Goal: Information Seeking & Learning: Learn about a topic

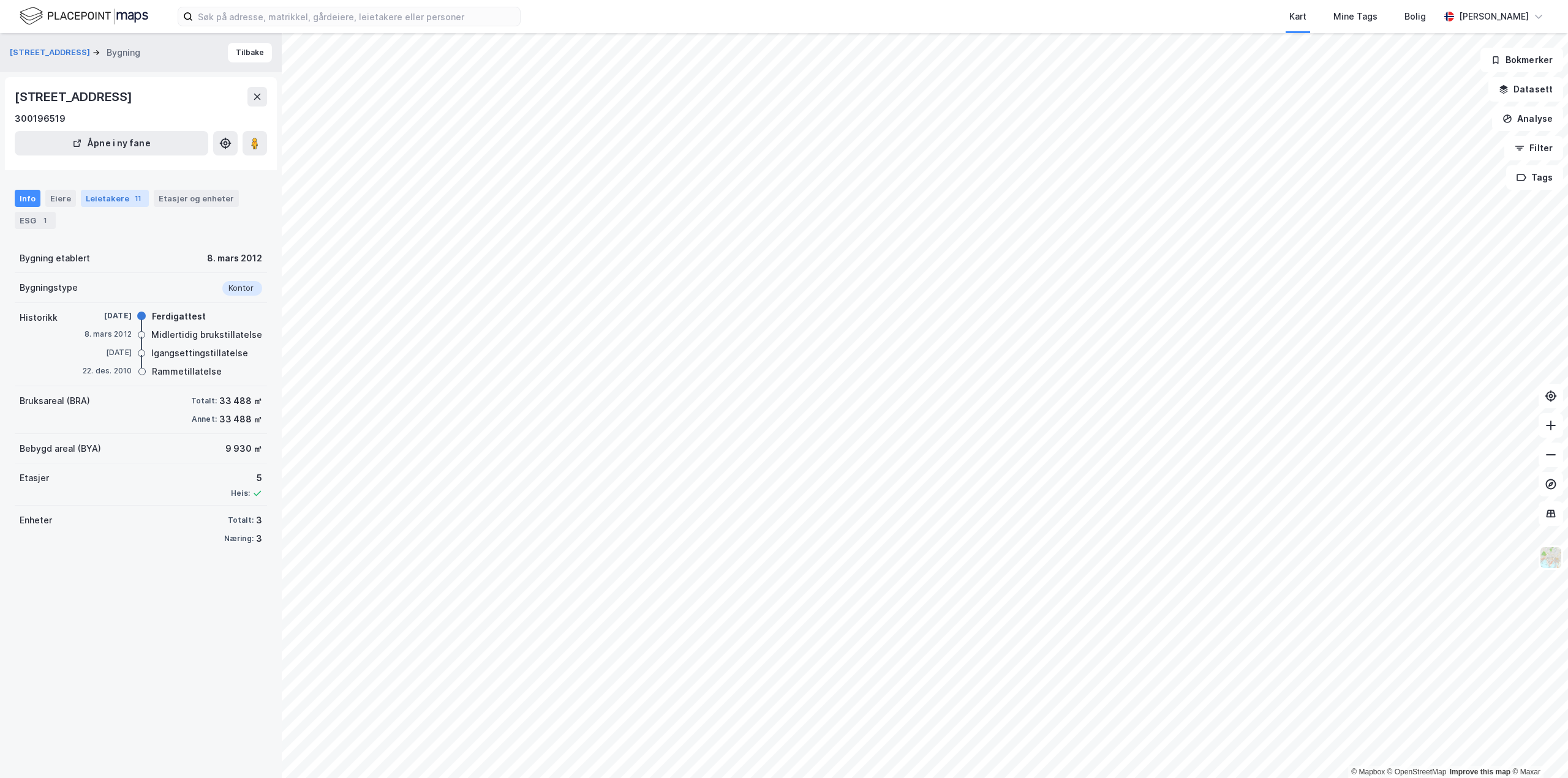
click at [99, 193] on div "Leietakere 11" at bounding box center [115, 198] width 68 height 17
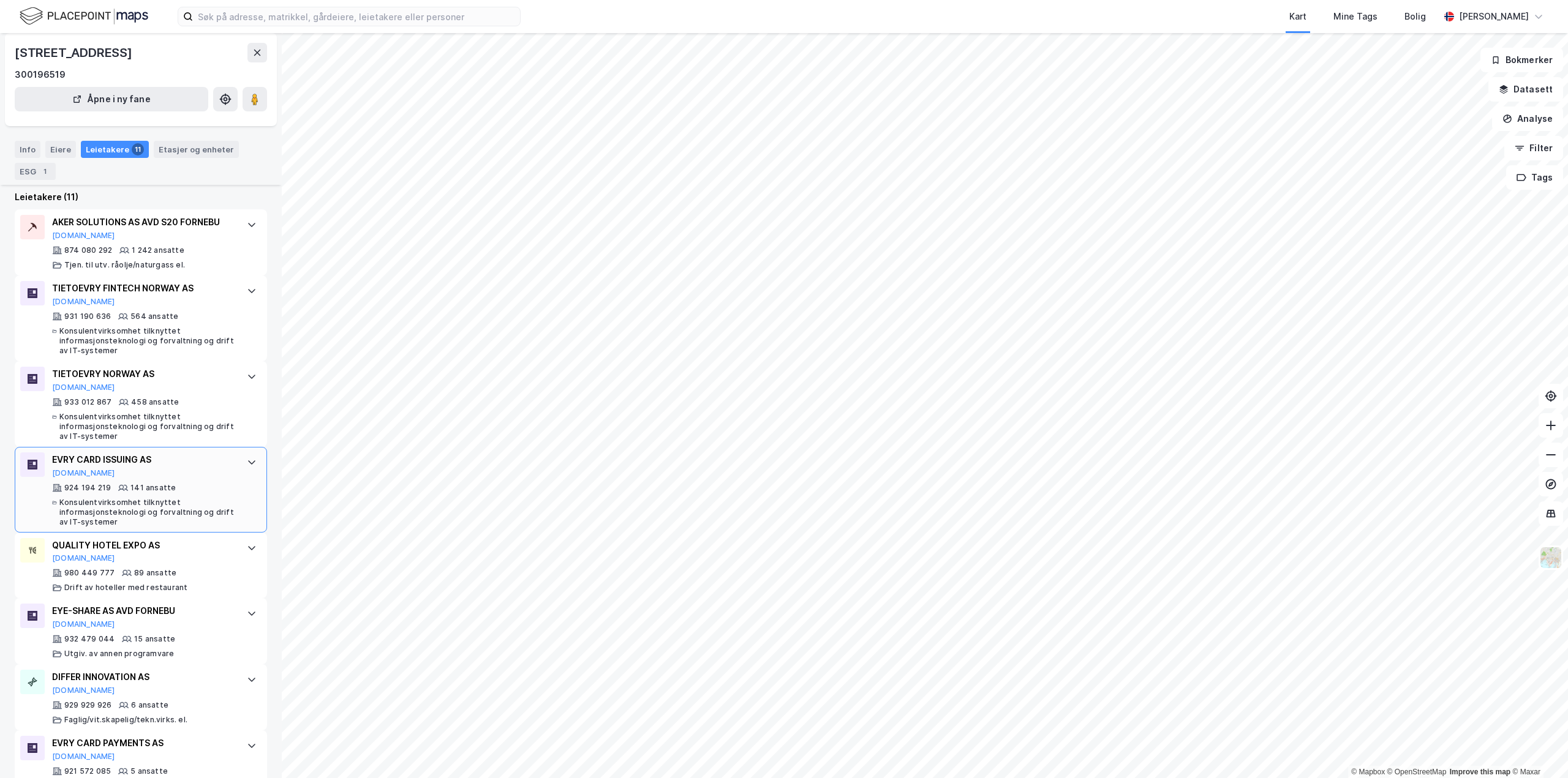
scroll to position [368, 0]
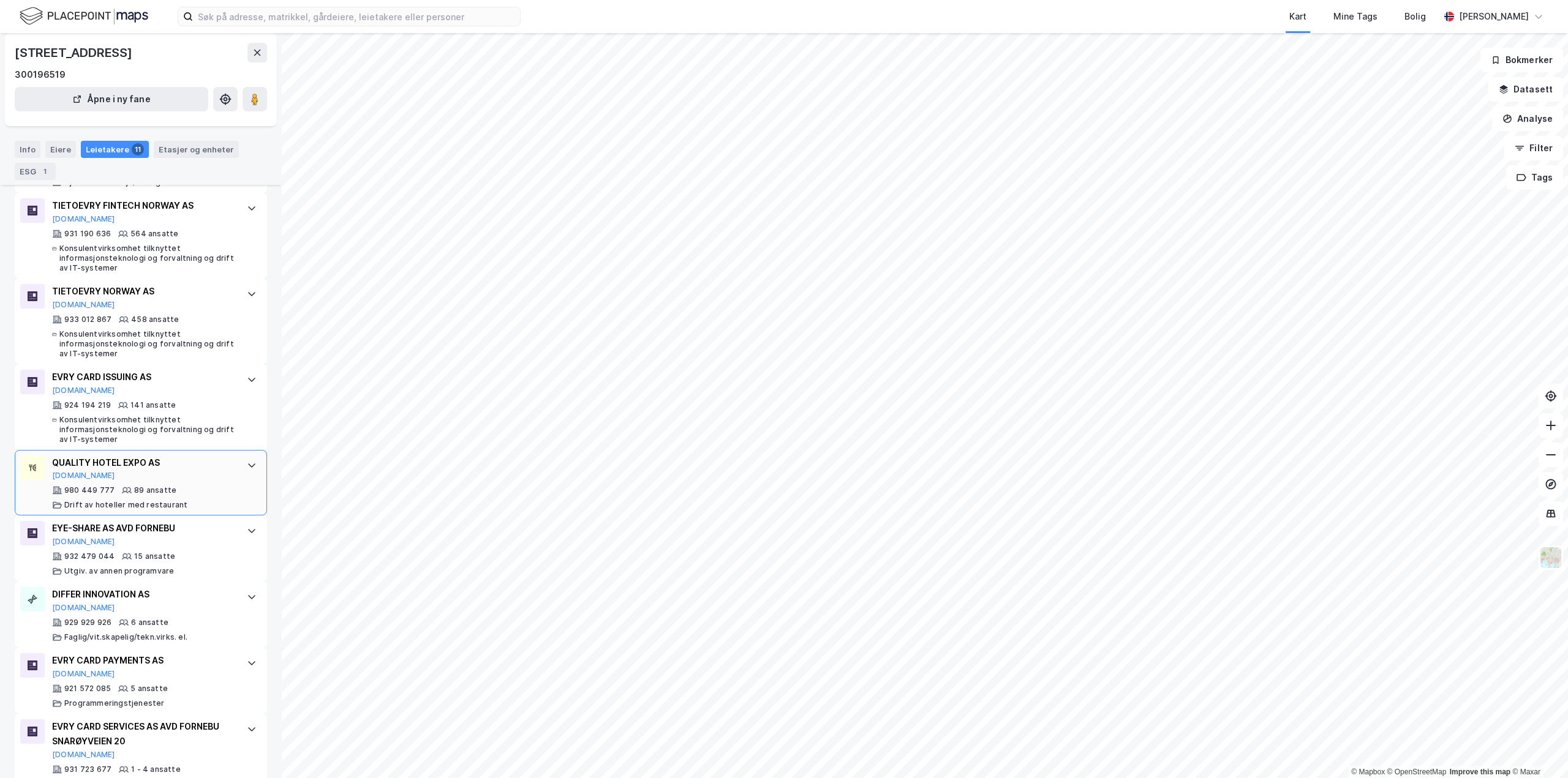
click at [224, 494] on div "980 449 777 89 ansatte Drift av hoteller med restaurant" at bounding box center [142, 498] width 182 height 25
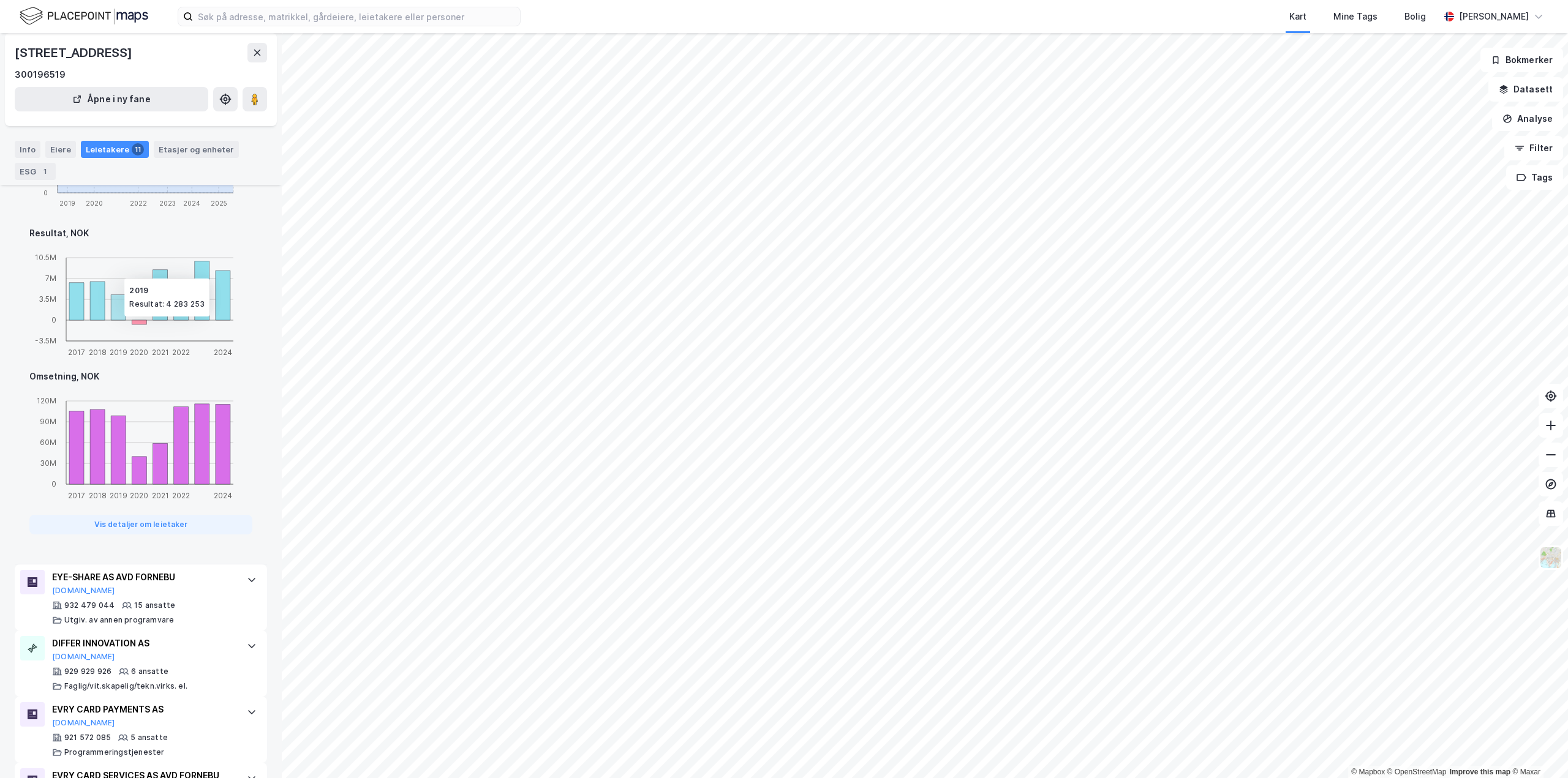
scroll to position [980, 0]
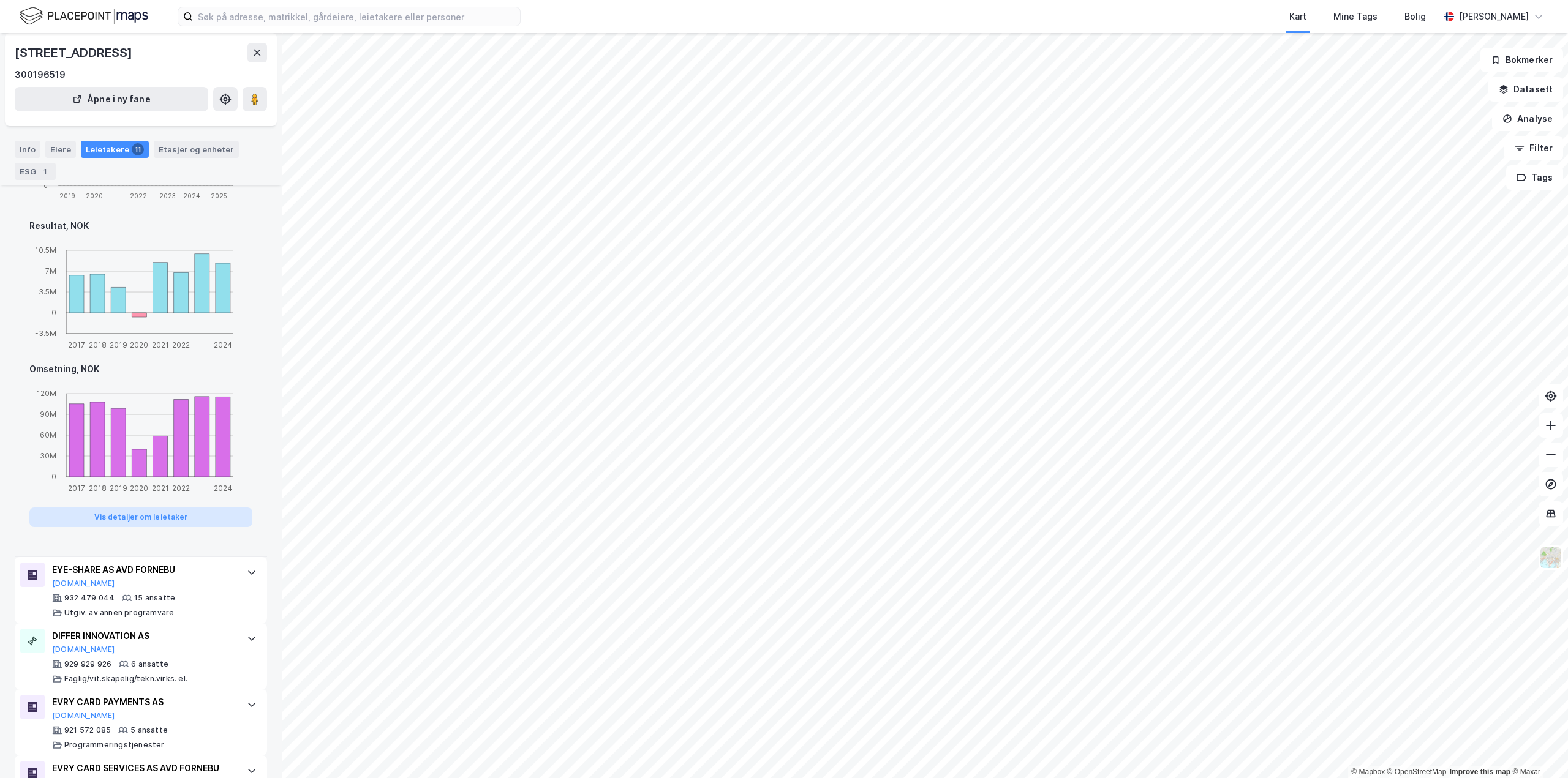
click at [117, 519] on button "Vis detaljer om leietaker" at bounding box center [141, 517] width 223 height 20
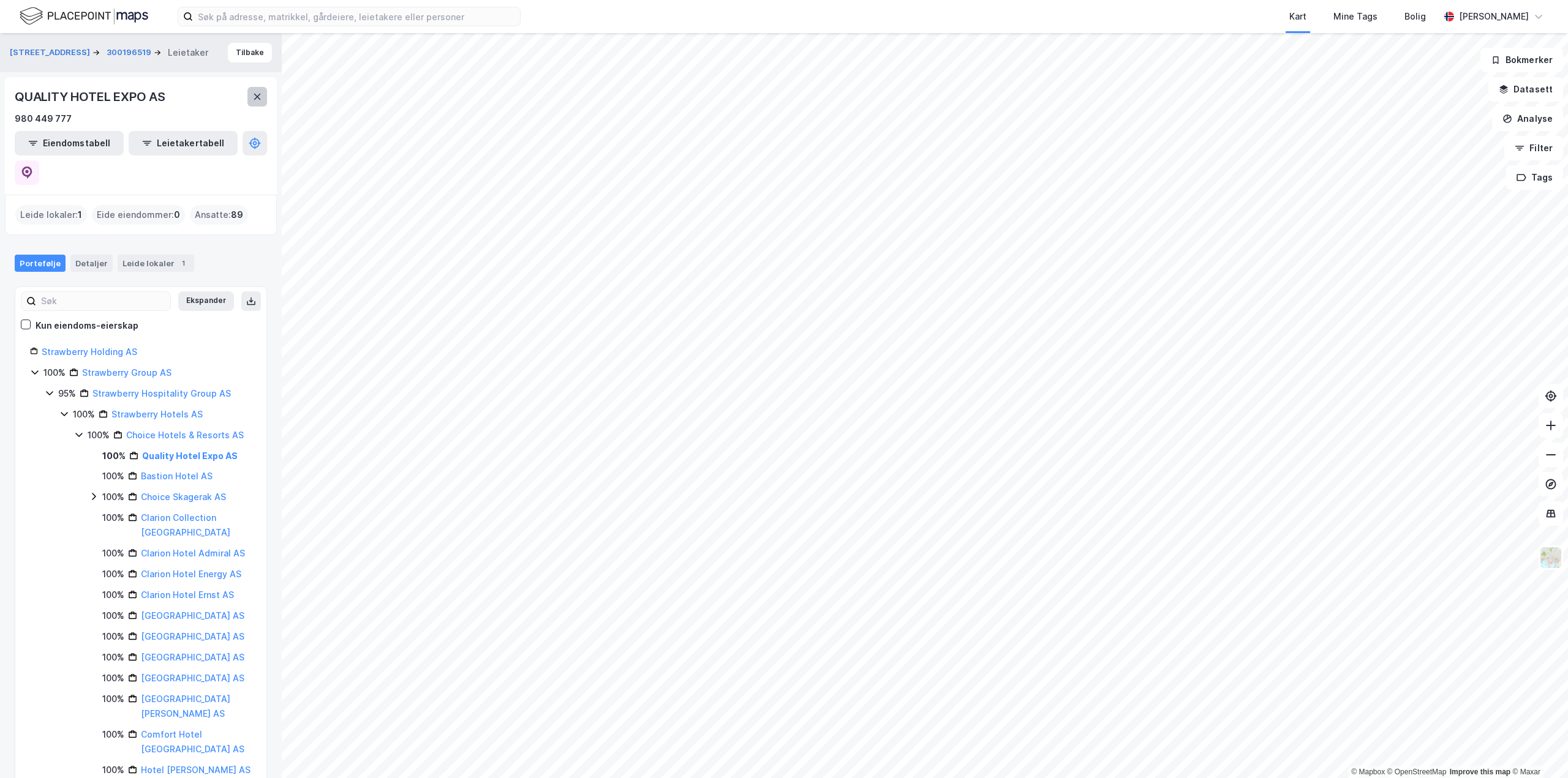
click at [252, 105] on button at bounding box center [257, 96] width 20 height 20
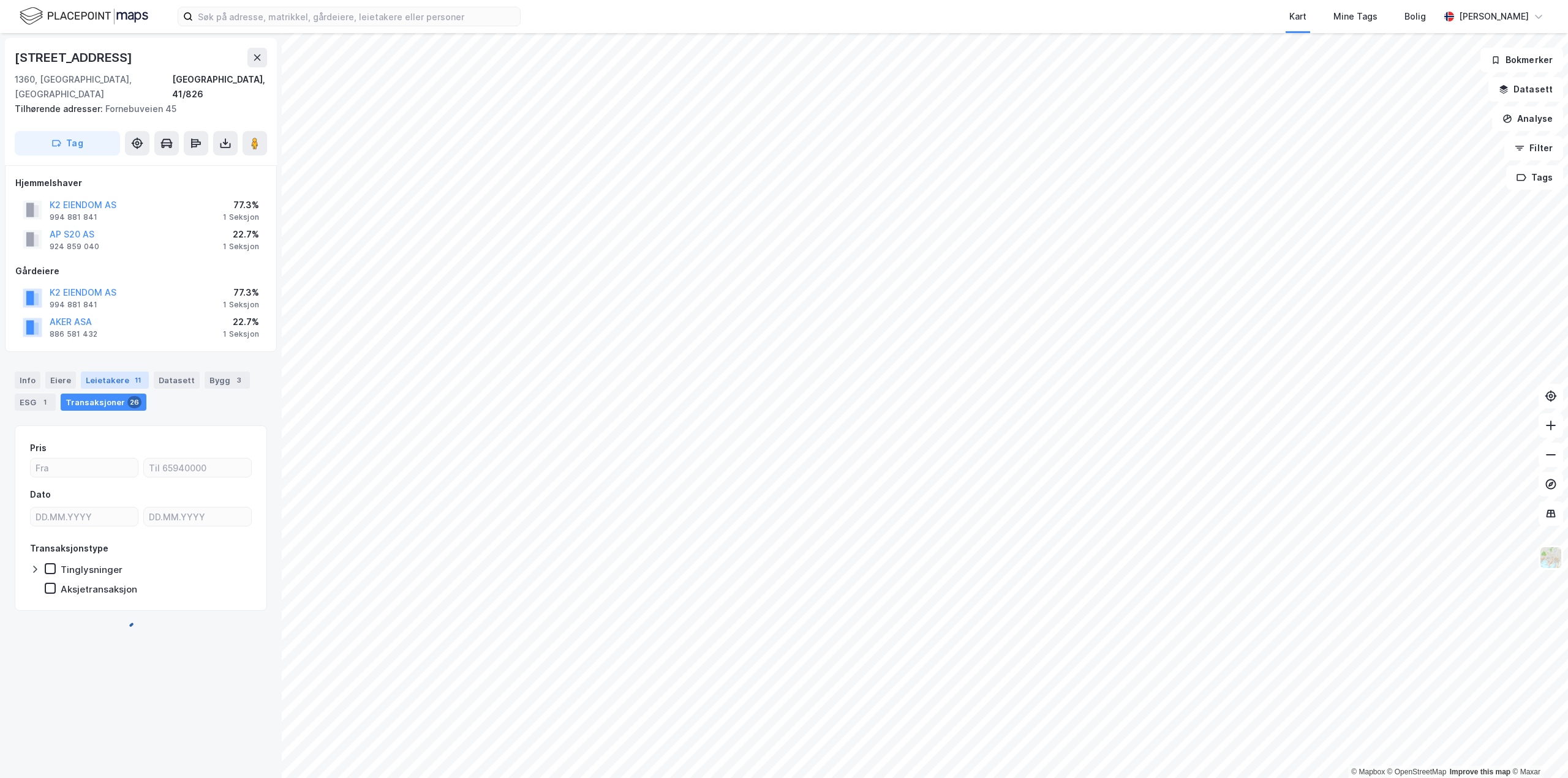
click at [108, 372] on div "Leietakere 11" at bounding box center [115, 380] width 68 height 17
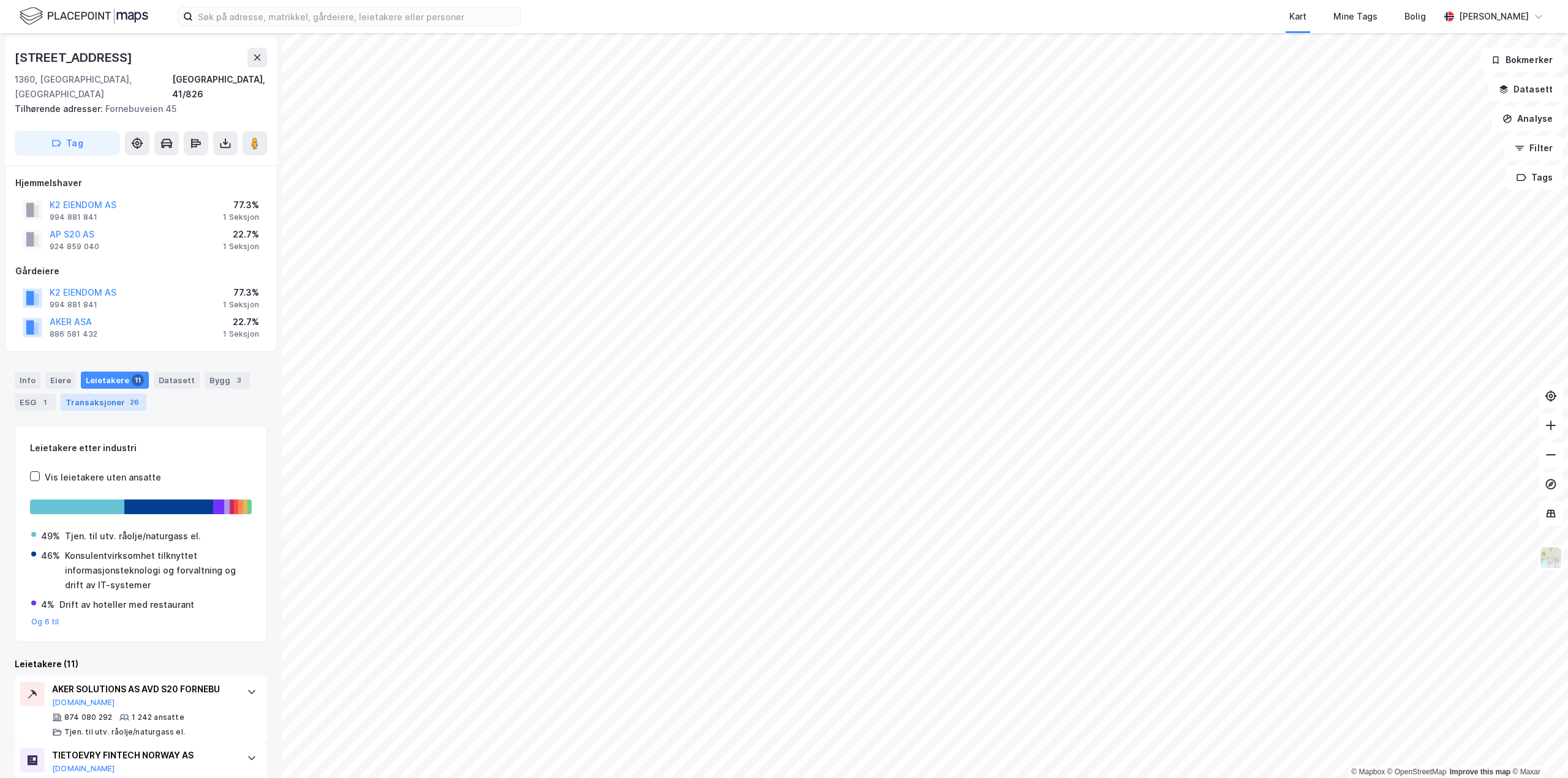
click at [109, 393] on div "Transaksjoner 26" at bounding box center [103, 402] width 86 height 17
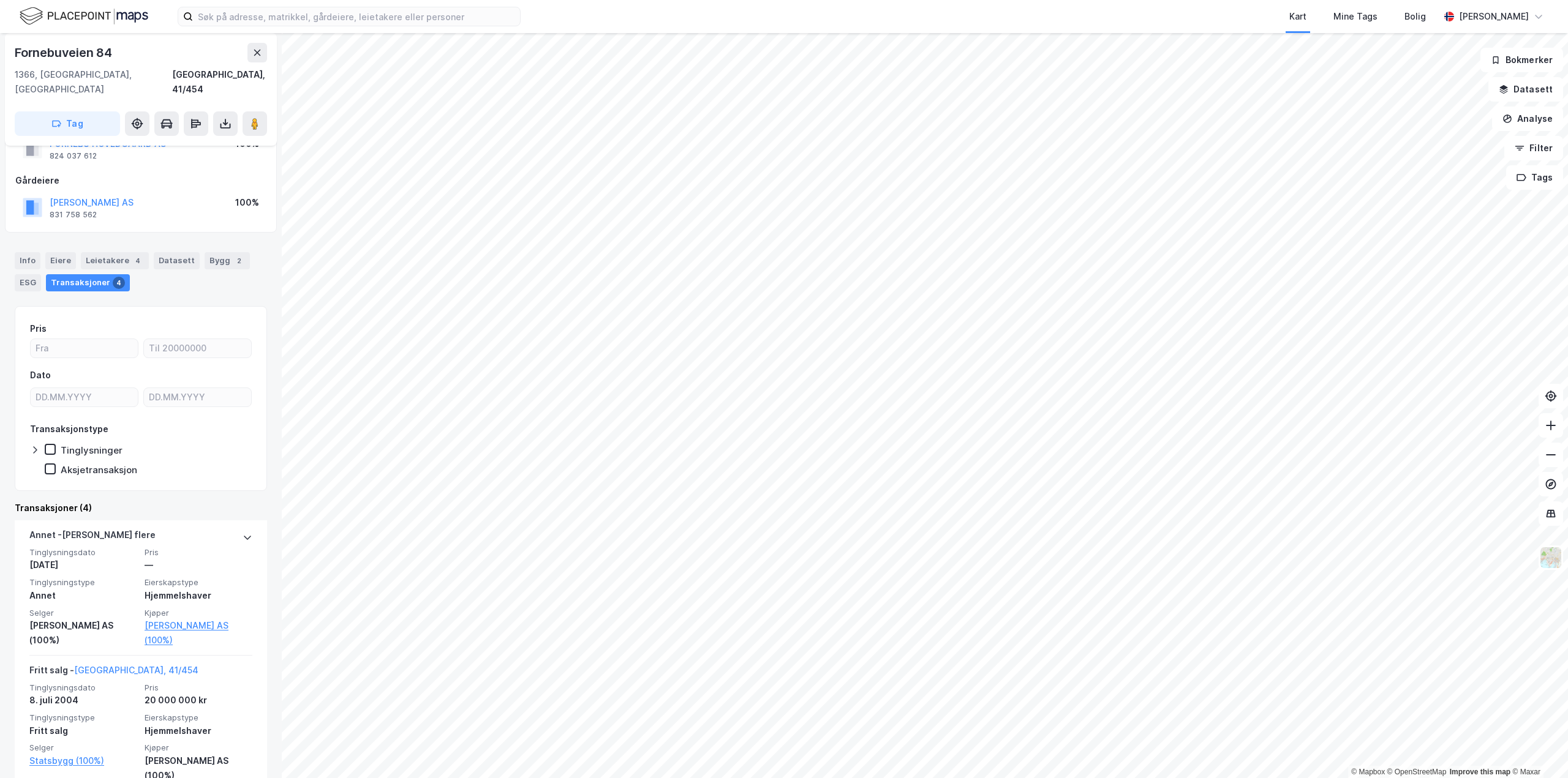
scroll to position [123, 0]
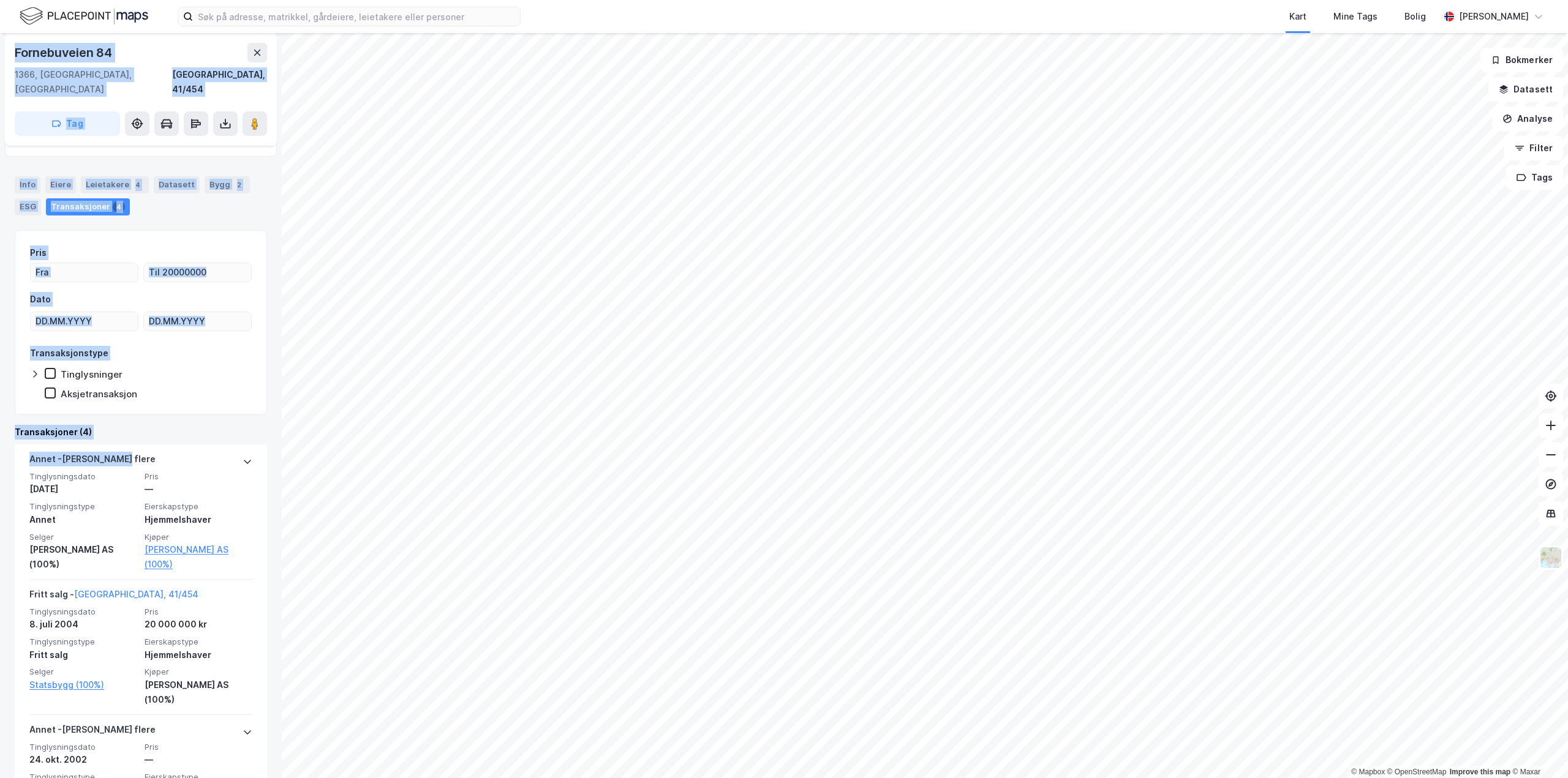
drag, startPoint x: -18, startPoint y: 456, endPoint x: -175, endPoint y: 455, distance: 157.0
click at [0, 455] on html "Kart Mine Tags [PERSON_NAME] [PERSON_NAME] © Mapbox © OpenStreetMap Improve thi…" at bounding box center [784, 389] width 1568 height 778
